Goal: Book appointment/travel/reservation

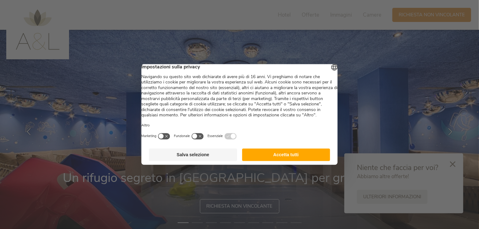
click at [307, 161] on button "Accetta tutti" at bounding box center [286, 155] width 88 height 13
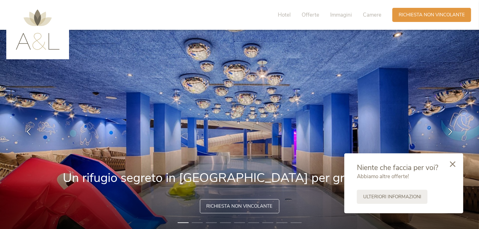
click at [457, 163] on div at bounding box center [452, 164] width 21 height 22
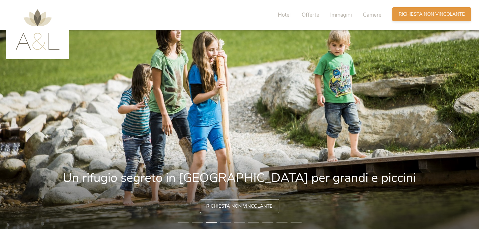
click at [436, 17] on span "Richiesta non vincolante" at bounding box center [432, 14] width 66 height 7
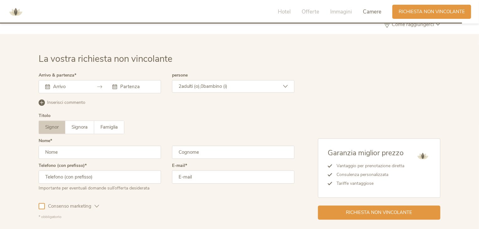
scroll to position [1810, 0]
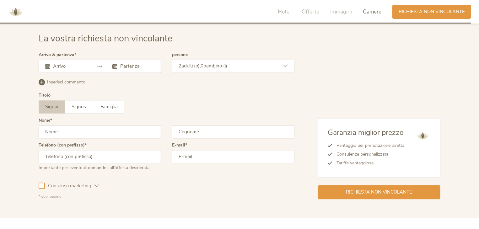
click at [98, 61] on div at bounding box center [100, 66] width 122 height 13
click at [79, 71] on div at bounding box center [100, 66] width 122 height 13
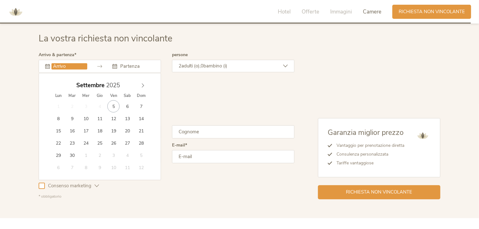
click at [80, 68] on input "text" at bounding box center [69, 66] width 36 height 6
click at [139, 88] on div "[DATE]" at bounding box center [99, 85] width 97 height 12
click at [143, 85] on icon at bounding box center [143, 85] width 4 height 4
click at [143, 85] on icon at bounding box center [143, 85] width 2 height 4
type input "[DATE]"
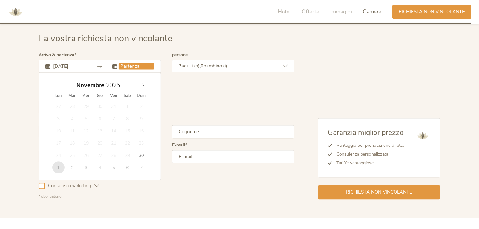
type input "[DATE]"
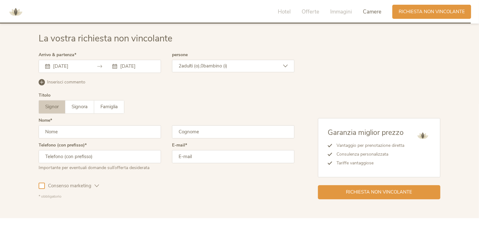
drag, startPoint x: 60, startPoint y: 165, endPoint x: 84, endPoint y: 152, distance: 27.4
click at [203, 65] on span "0" at bounding box center [202, 66] width 3 height 6
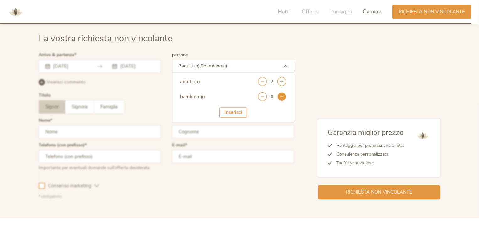
click at [280, 98] on icon at bounding box center [281, 96] width 9 height 9
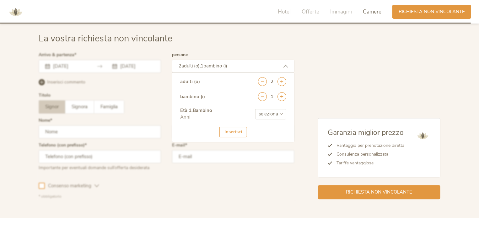
click at [276, 110] on select "seleziona 0 1 2 3 4 5 6 7 8 9 10 11 12 13 14 15 16 17" at bounding box center [270, 114] width 31 height 10
select select "3"
click at [255, 109] on select "seleziona 0 1 2 3 4 5 6 7 8 9 10 11 12 13 14 15 16 17" at bounding box center [270, 114] width 31 height 10
click at [82, 103] on div at bounding box center [166, 125] width 259 height 149
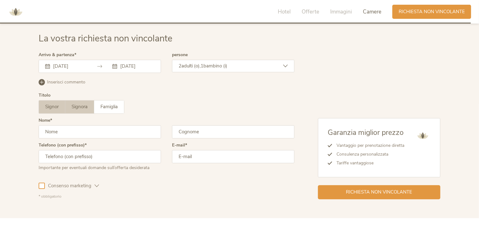
click at [75, 106] on span "Signora" at bounding box center [80, 107] width 16 height 6
click at [86, 128] on input "text" at bounding box center [100, 131] width 122 height 13
type input "[PERSON_NAME]"
click at [208, 132] on input "text" at bounding box center [233, 131] width 122 height 13
type input "Argentino"
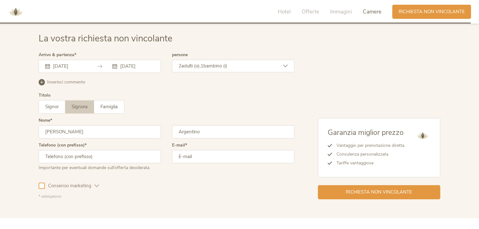
click at [60, 154] on input "text" at bounding box center [100, 156] width 122 height 13
type input "3487136513"
type input "[PERSON_NAME][EMAIL_ADDRESS][DOMAIN_NAME]"
click at [334, 190] on div "Richiesta non vincolante" at bounding box center [379, 192] width 122 height 14
